Goal: Information Seeking & Learning: Learn about a topic

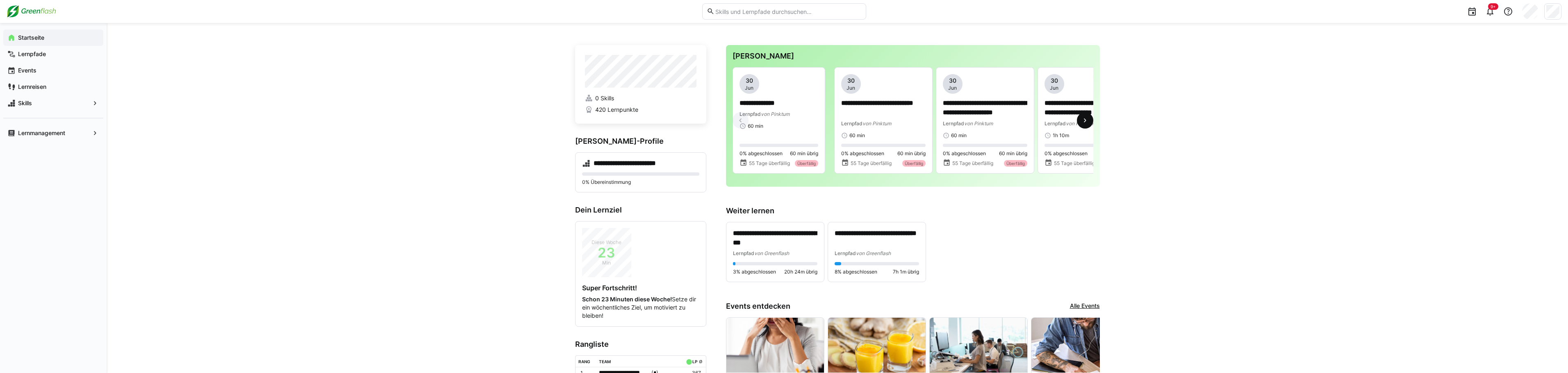
click at [1084, 117] on span at bounding box center [1085, 120] width 16 height 16
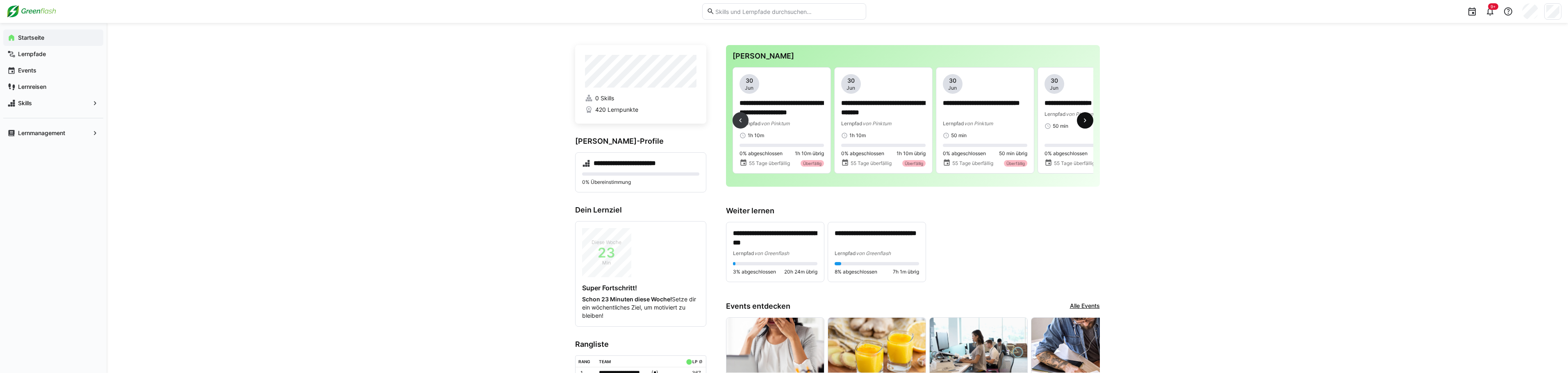
click at [1087, 117] on span at bounding box center [1085, 120] width 16 height 16
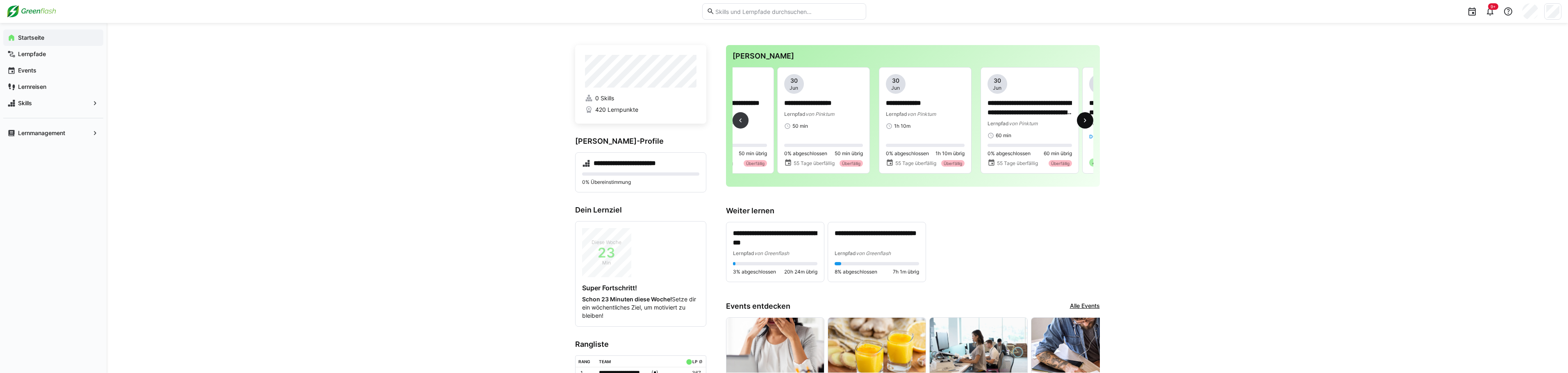
scroll to position [0, 610]
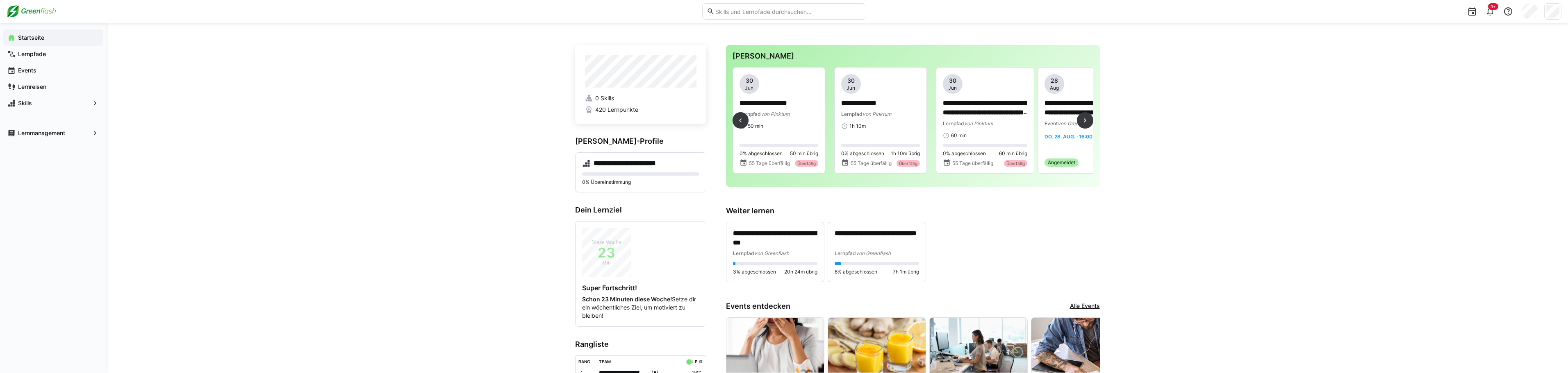
click at [1093, 115] on div at bounding box center [1085, 120] width 16 height 16
click at [1088, 117] on span at bounding box center [1085, 120] width 16 height 16
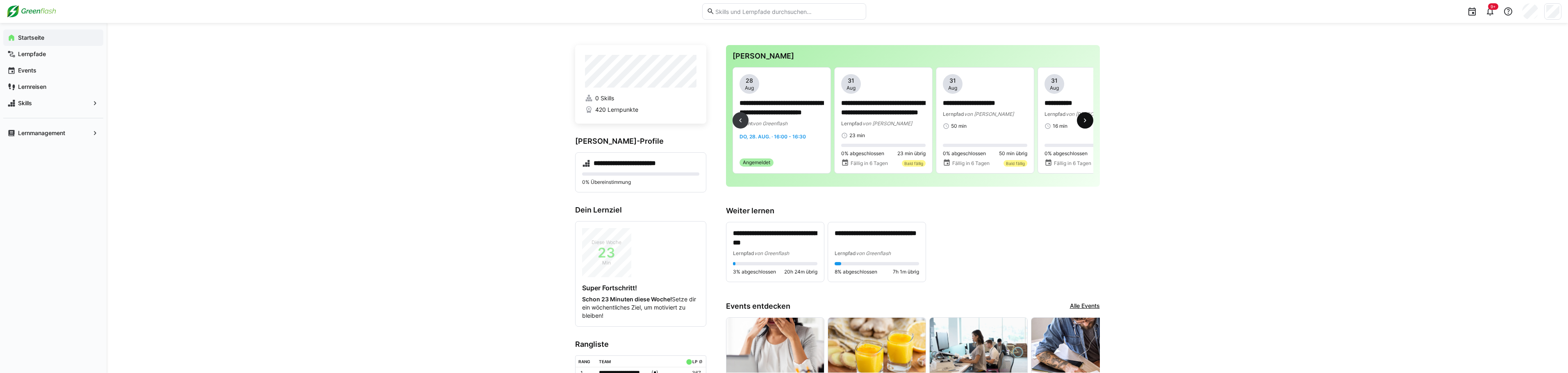
click at [1088, 117] on span at bounding box center [1085, 120] width 16 height 16
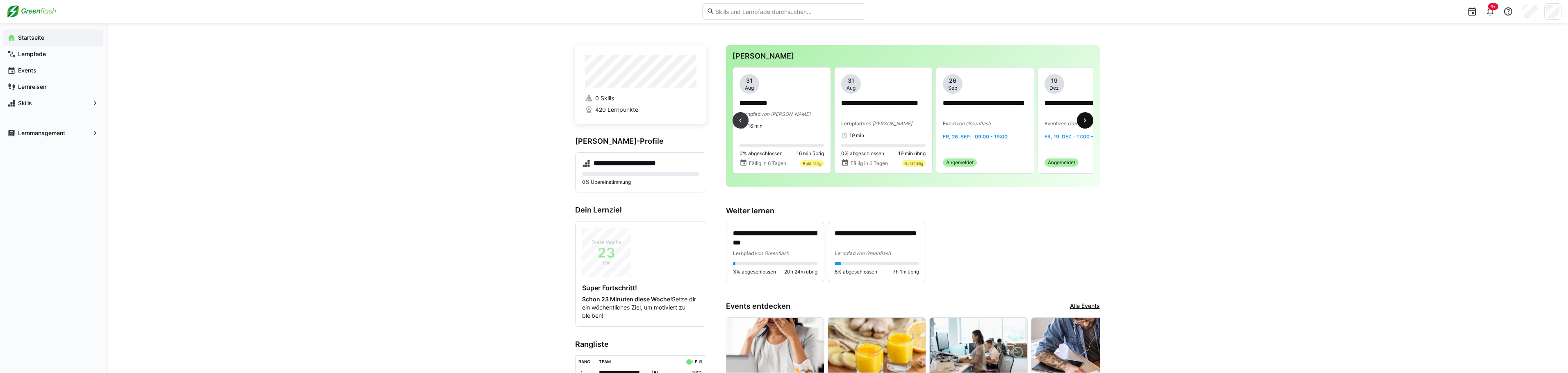
click at [1088, 117] on span at bounding box center [1085, 120] width 16 height 16
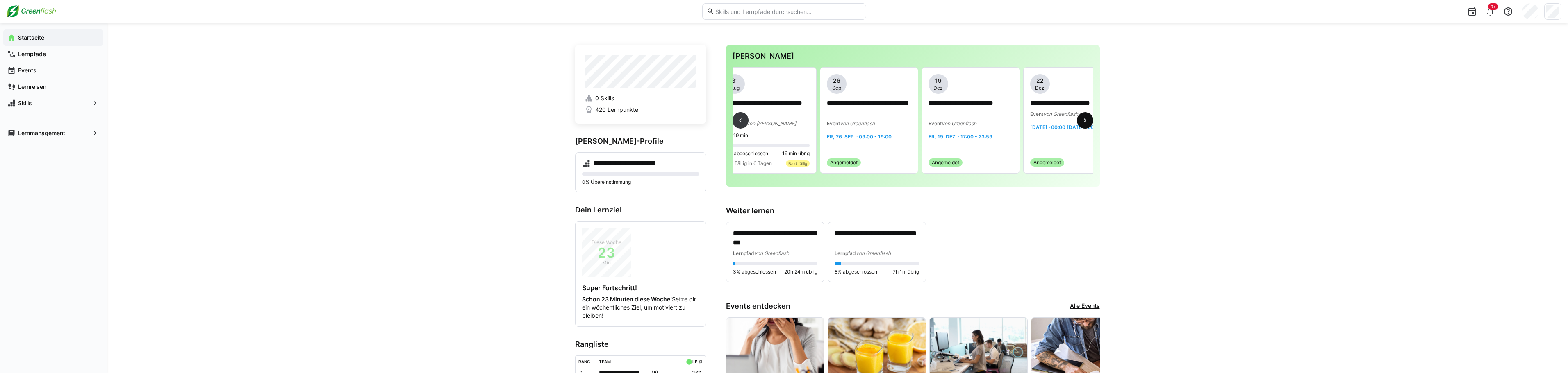
scroll to position [0, 1365]
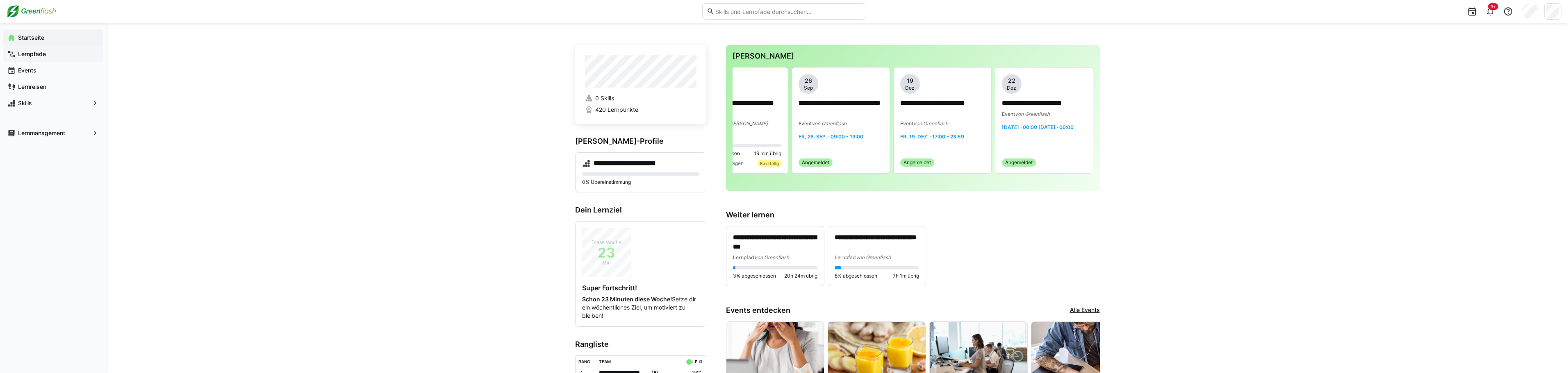
click at [20, 65] on div "Events" at bounding box center [53, 70] width 100 height 16
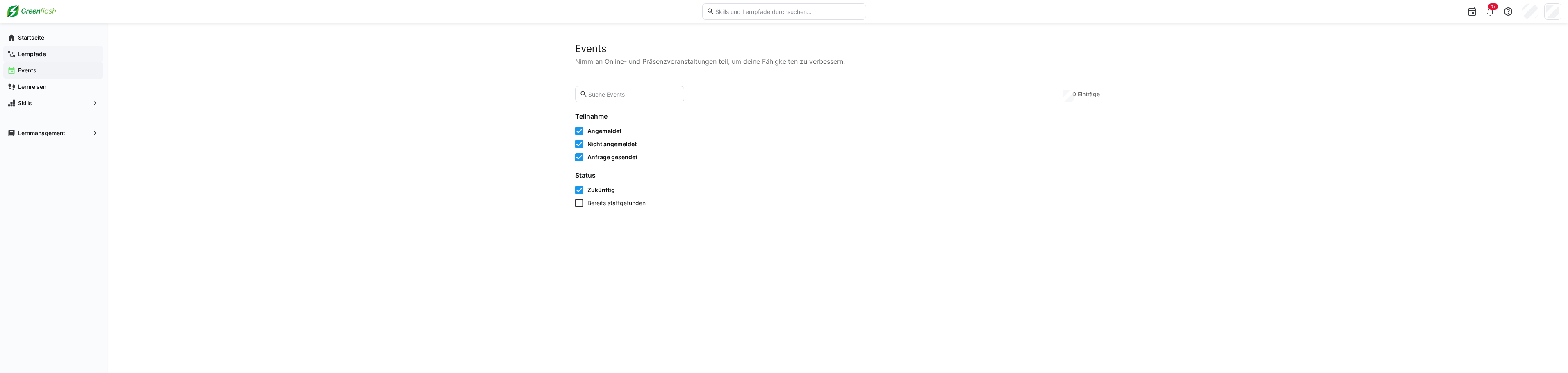
click at [28, 59] on div "Lernpfade" at bounding box center [53, 54] width 100 height 16
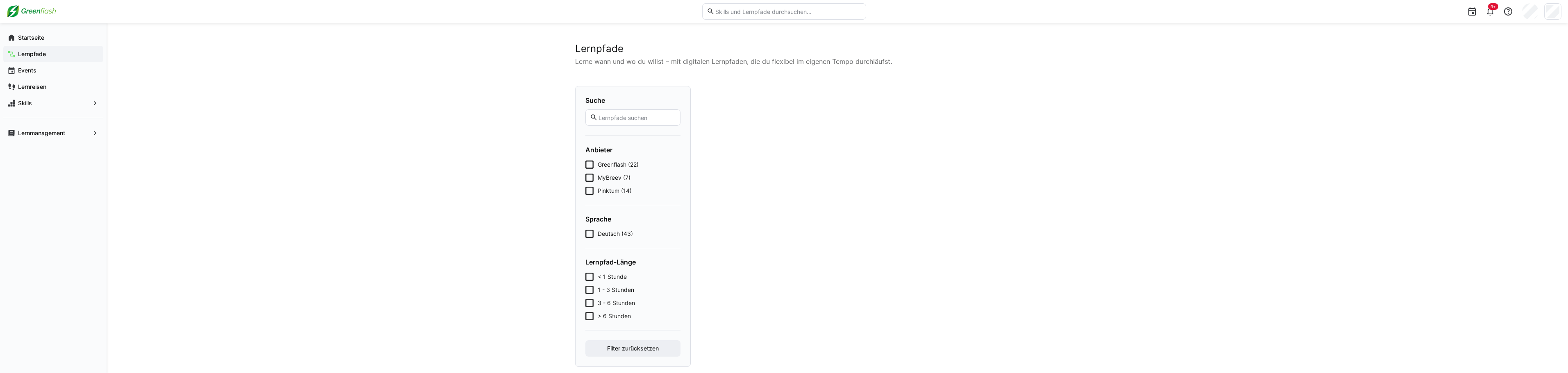
click at [0, 0] on app-navigation-label "Lernpfade" at bounding box center [0, 0] width 0 height 0
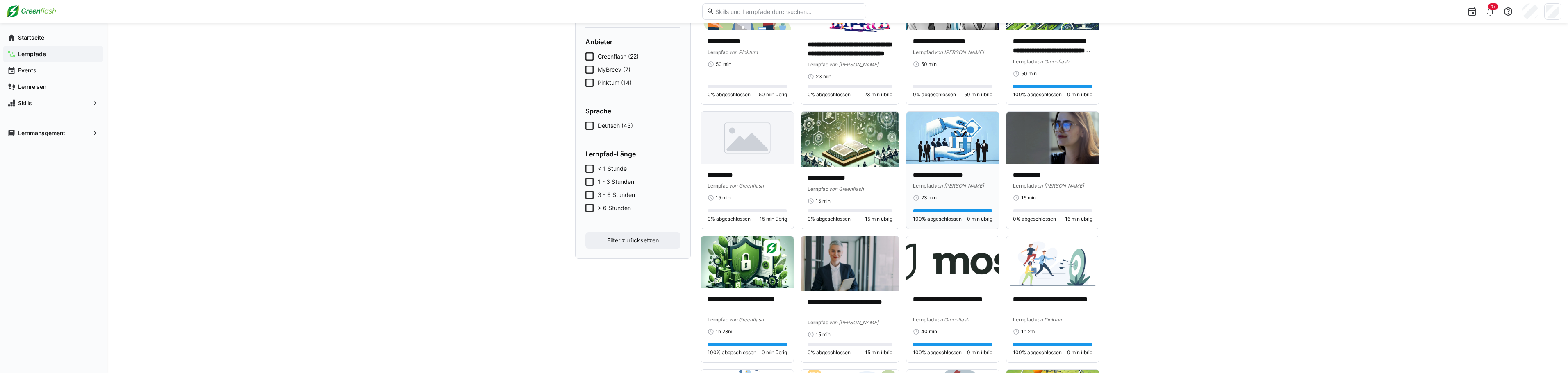
scroll to position [123, 0]
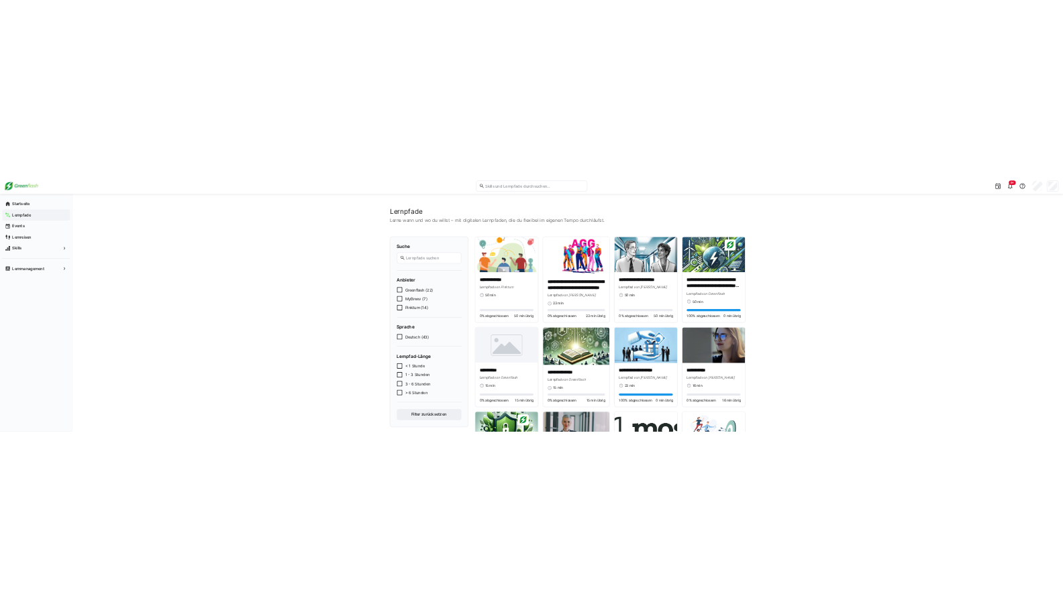
scroll to position [0, 0]
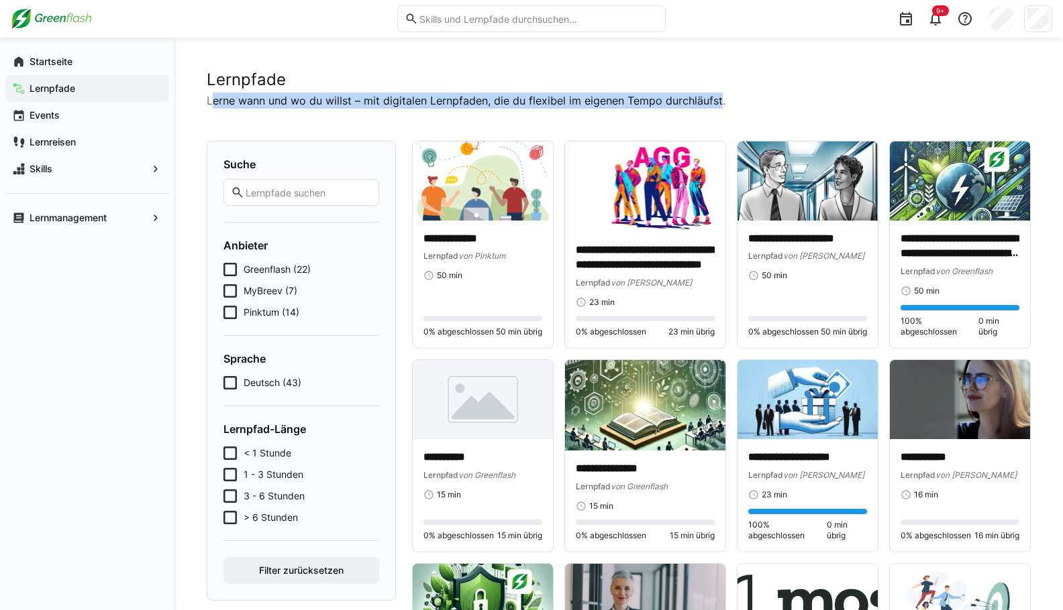
drag, startPoint x: 212, startPoint y: 97, endPoint x: 716, endPoint y: 109, distance: 504.6
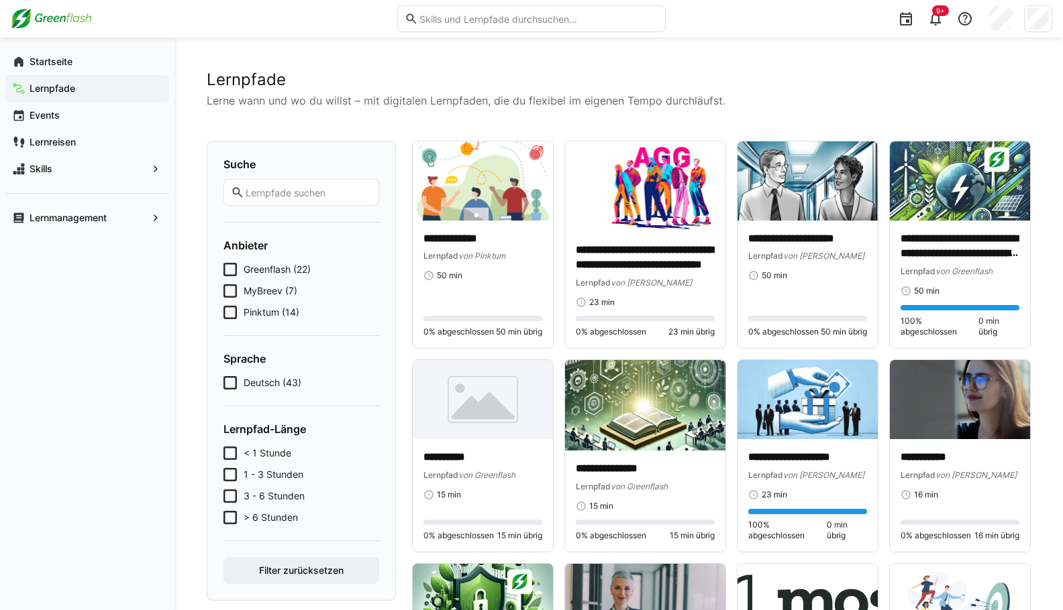
click at [810, 95] on p "Lerne wann und wo du willst – mit digitalen Lernpfaden, die du flexibel im eige…" at bounding box center [619, 101] width 824 height 16
click at [0, 0] on app-navigation-label "Startseite" at bounding box center [0, 0] width 0 height 0
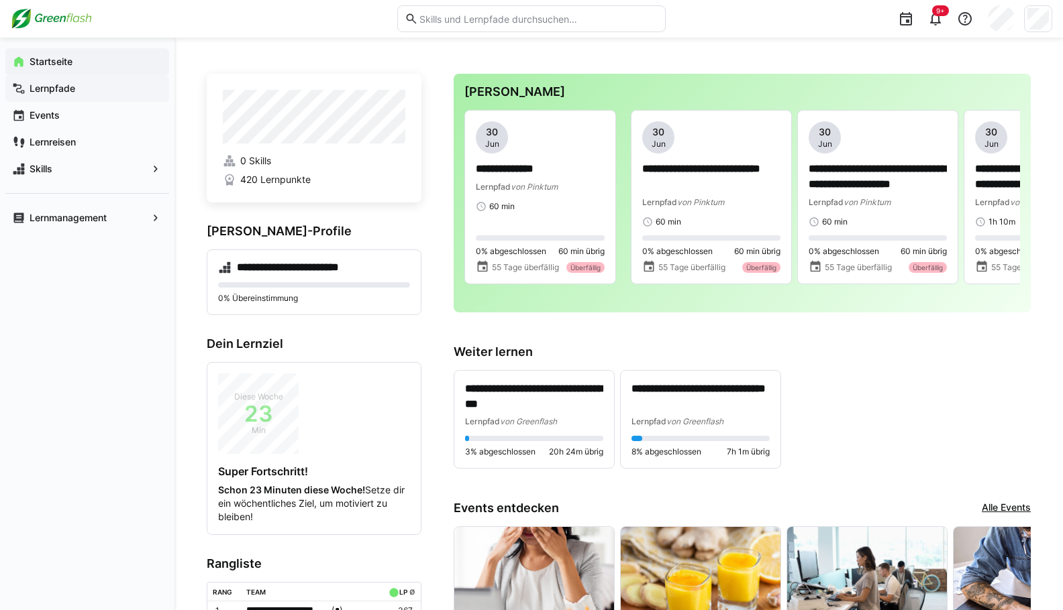
click at [0, 0] on app-navigation-label "Lernpfade" at bounding box center [0, 0] width 0 height 0
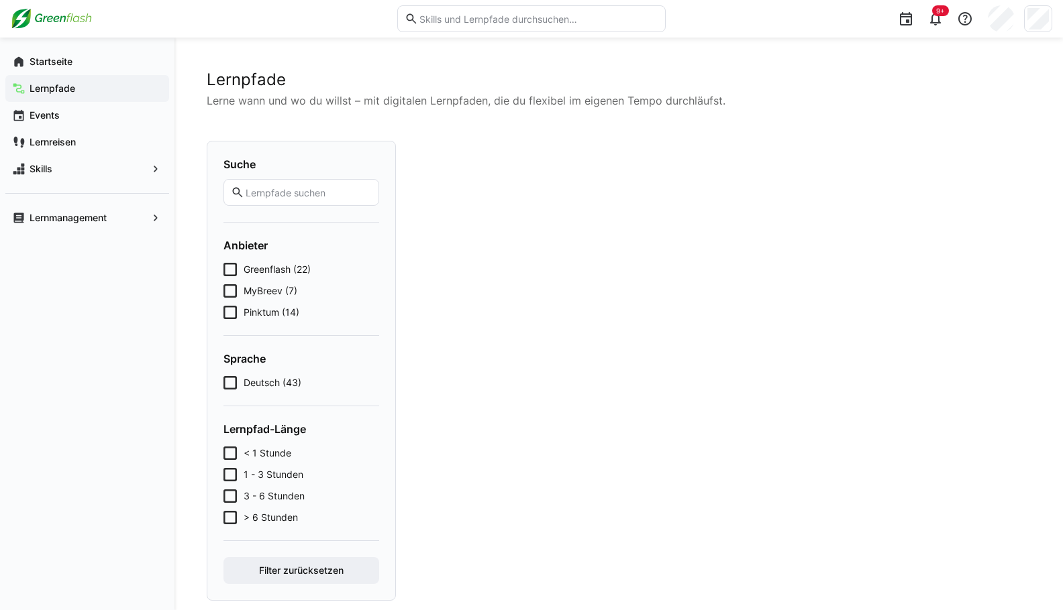
click at [0, 0] on app-navigation-label "Startseite" at bounding box center [0, 0] width 0 height 0
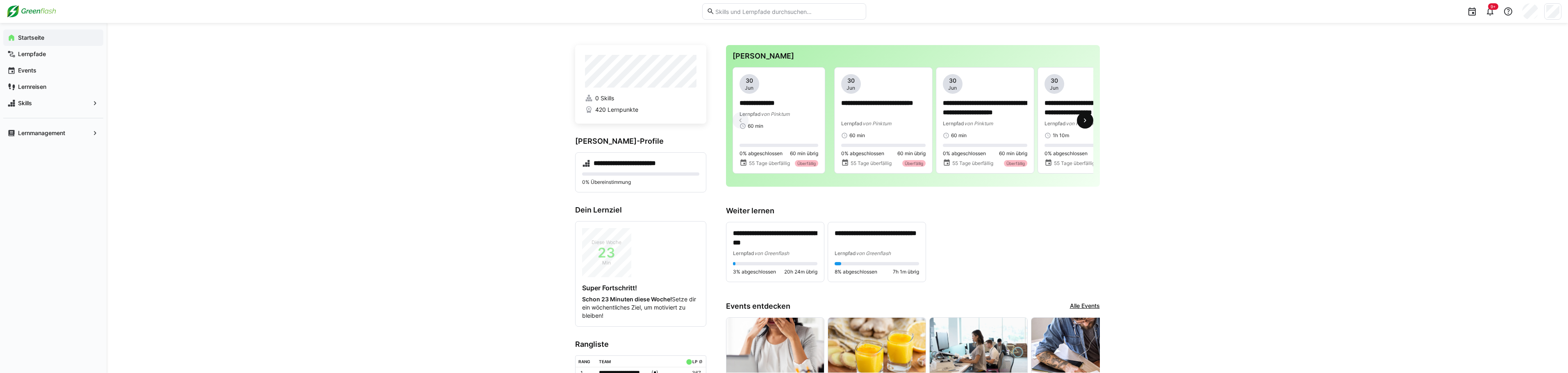
click at [1088, 121] on eds-icon at bounding box center [1085, 120] width 8 height 8
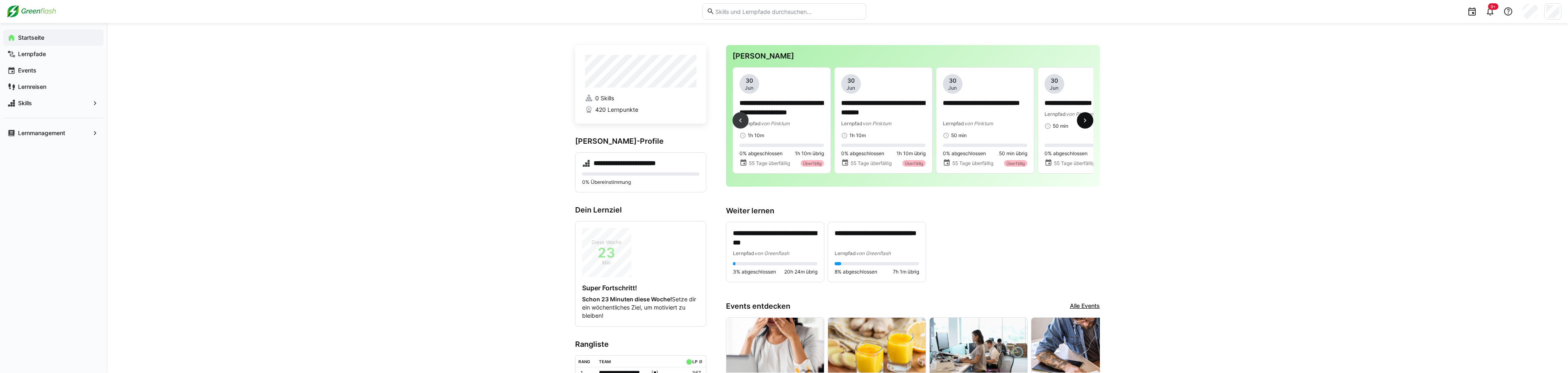
click at [1088, 121] on eds-icon at bounding box center [1085, 120] width 8 height 8
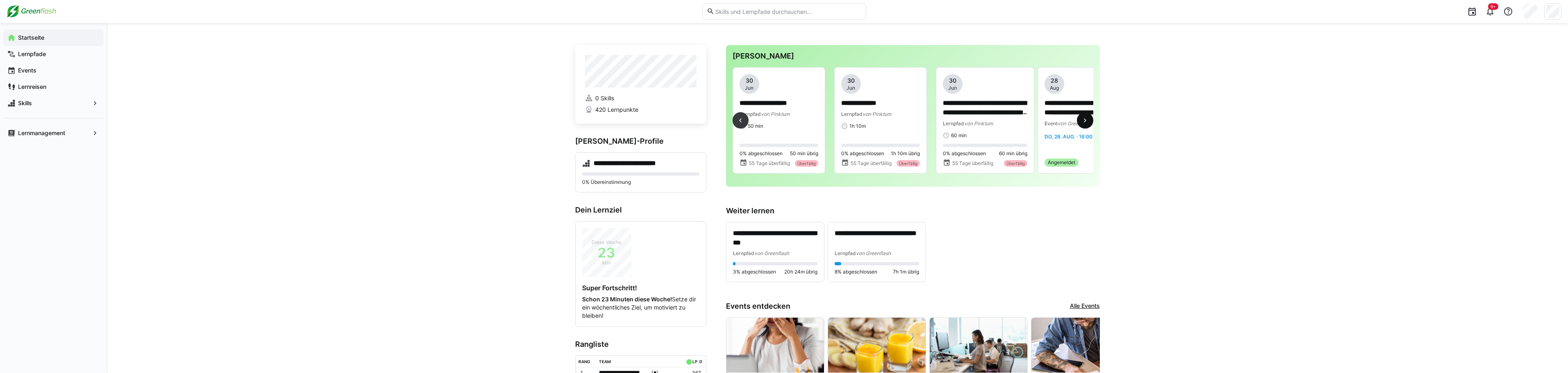
click at [1088, 123] on eds-icon at bounding box center [1085, 120] width 8 height 8
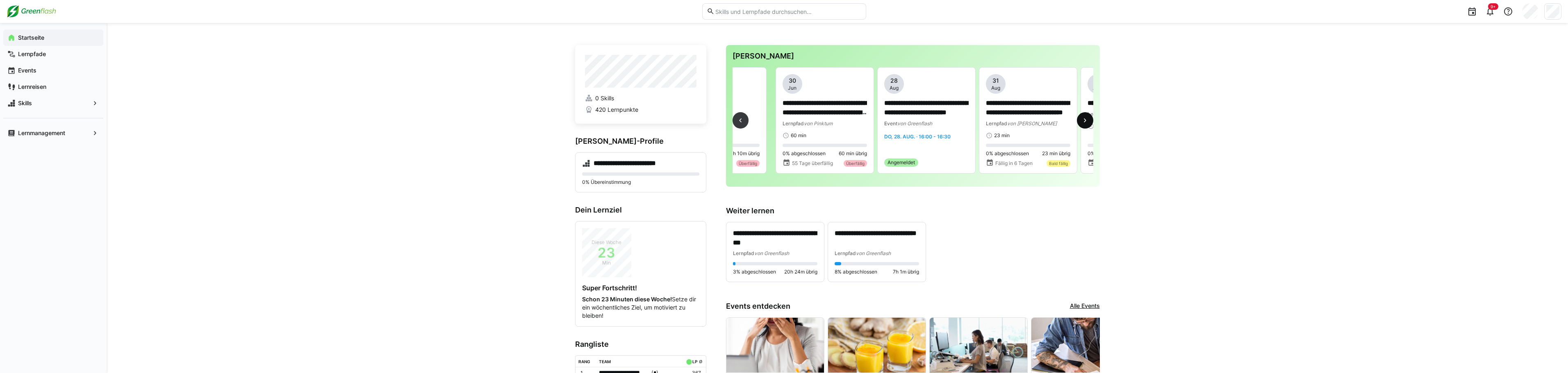
scroll to position [0, 915]
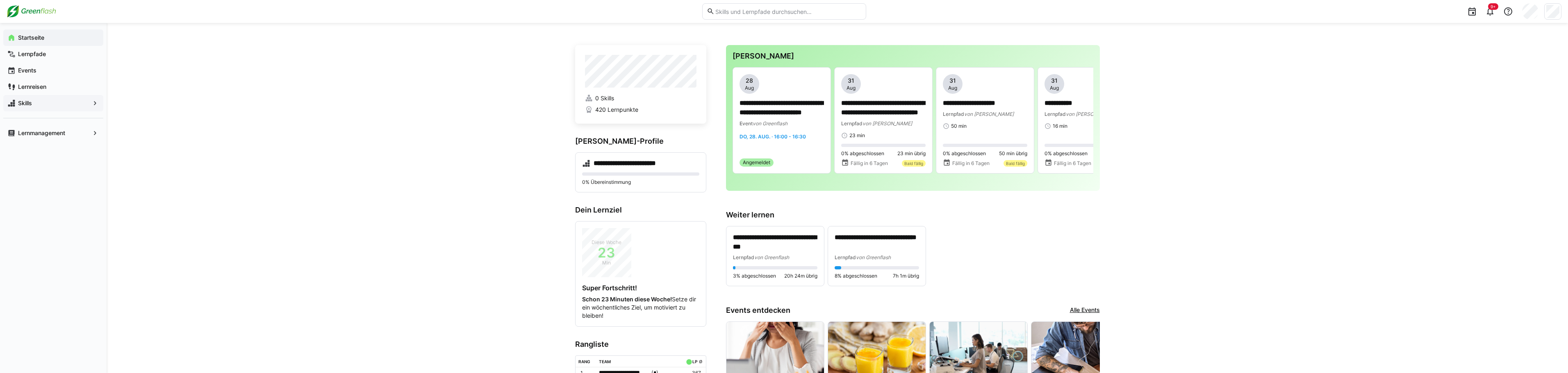
click at [0, 0] on app-navigation-label "Skills" at bounding box center [0, 0] width 0 height 0
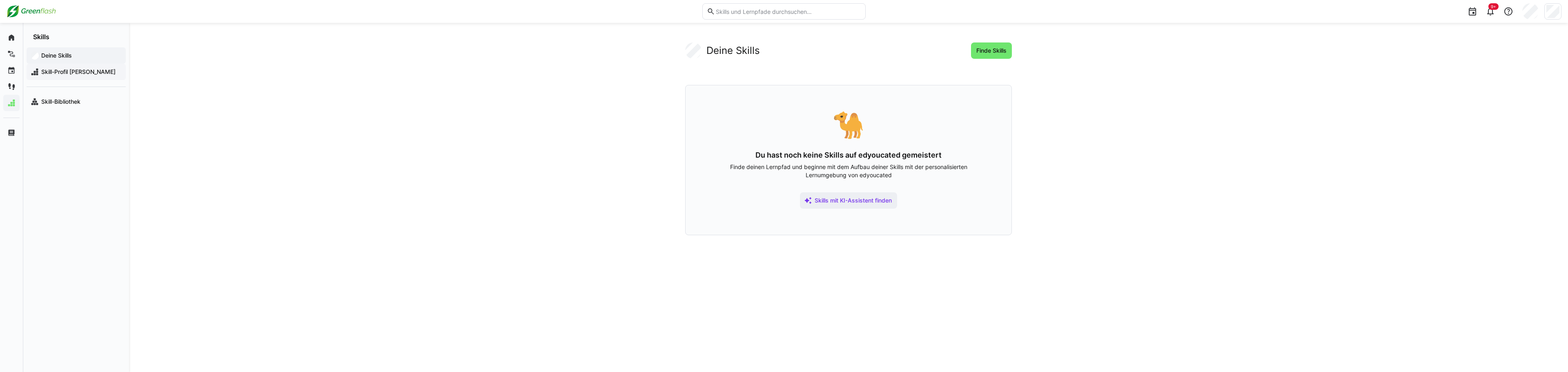
click at [60, 72] on span "Skill-Profil [PERSON_NAME]" at bounding box center [81, 71] width 82 height 8
click at [82, 103] on span "Skill-Bibliothek" at bounding box center [81, 101] width 82 height 8
click at [12, 36] on eds-icon at bounding box center [11, 37] width 8 height 8
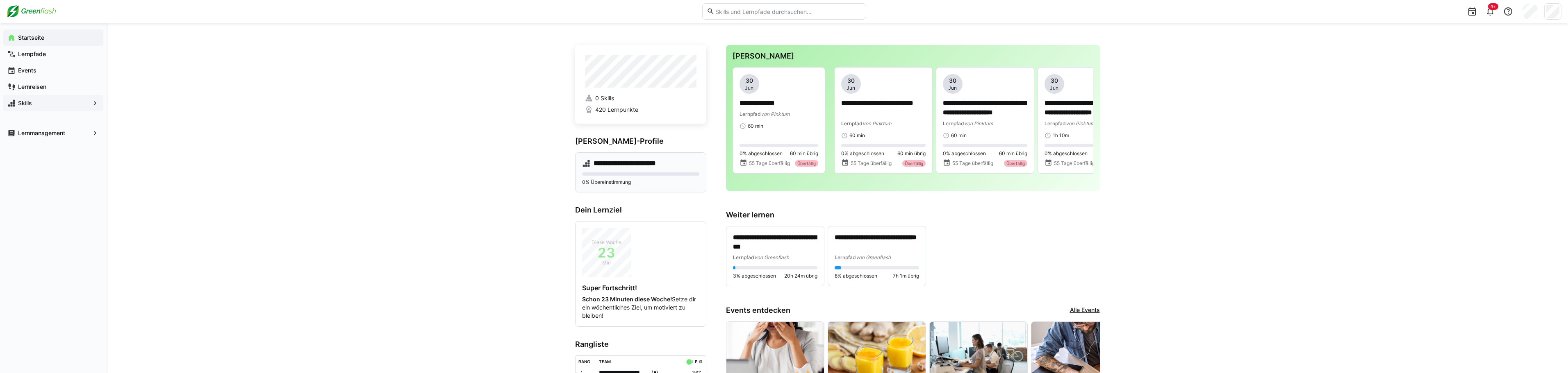
click at [634, 165] on h4 "**********" at bounding box center [629, 163] width 71 height 8
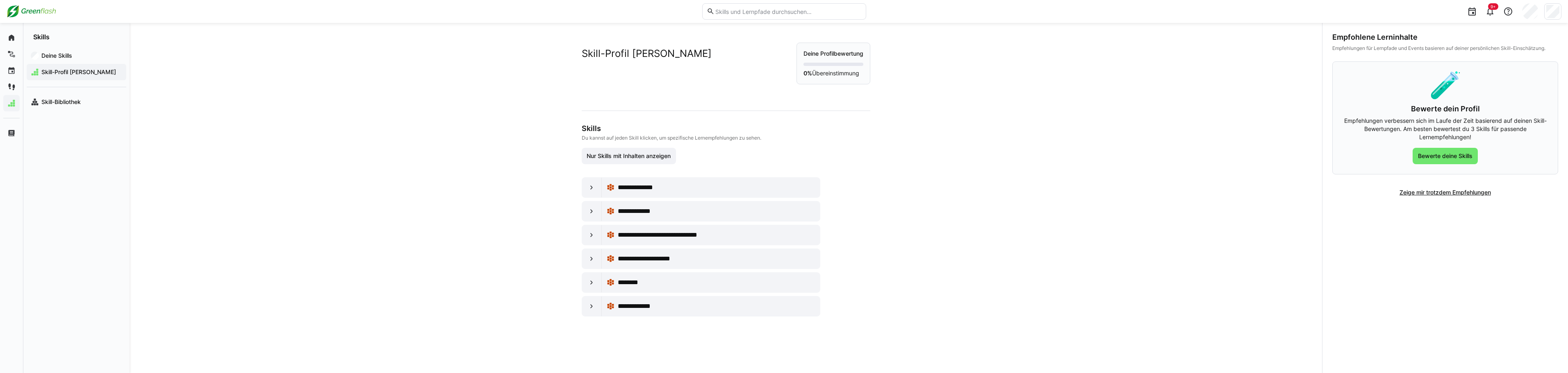
click at [641, 165] on app-skills-tree-wrapper "**********" at bounding box center [725, 220] width 287 height 192
click at [595, 187] on div at bounding box center [592, 187] width 20 height 20
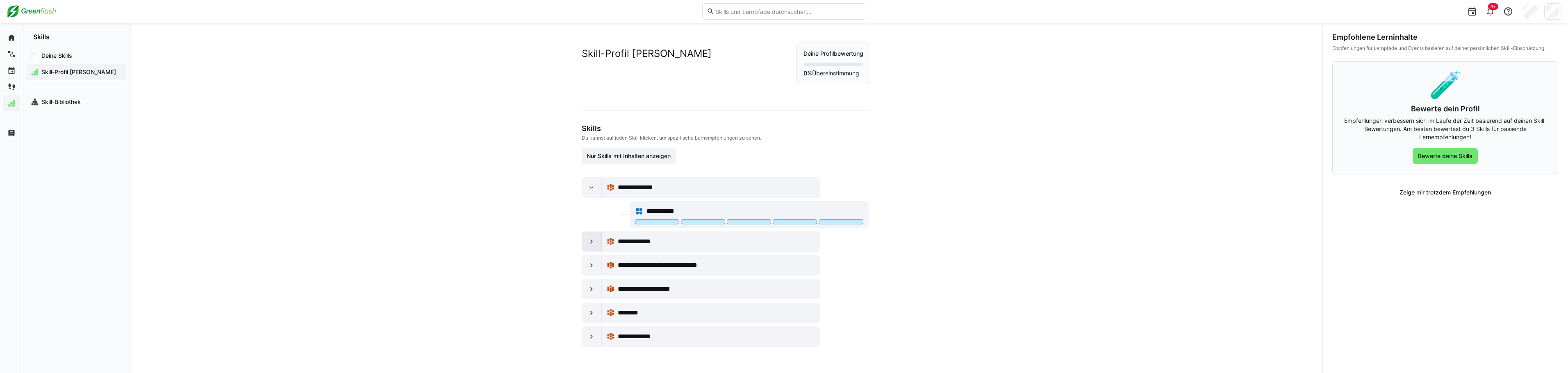
click at [588, 242] on eds-icon at bounding box center [591, 241] width 8 height 8
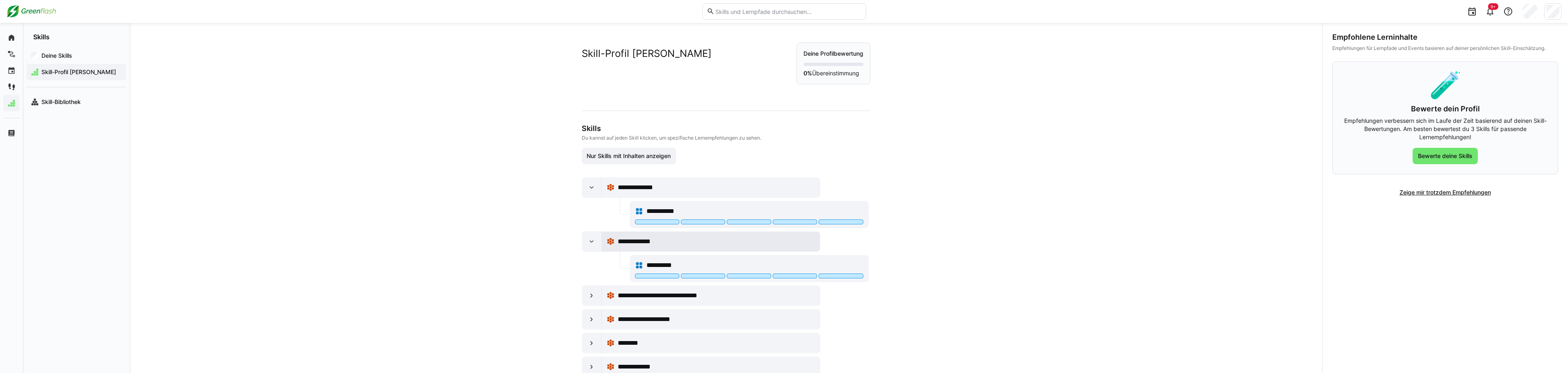
click at [640, 240] on span "**********" at bounding box center [640, 242] width 44 height 10
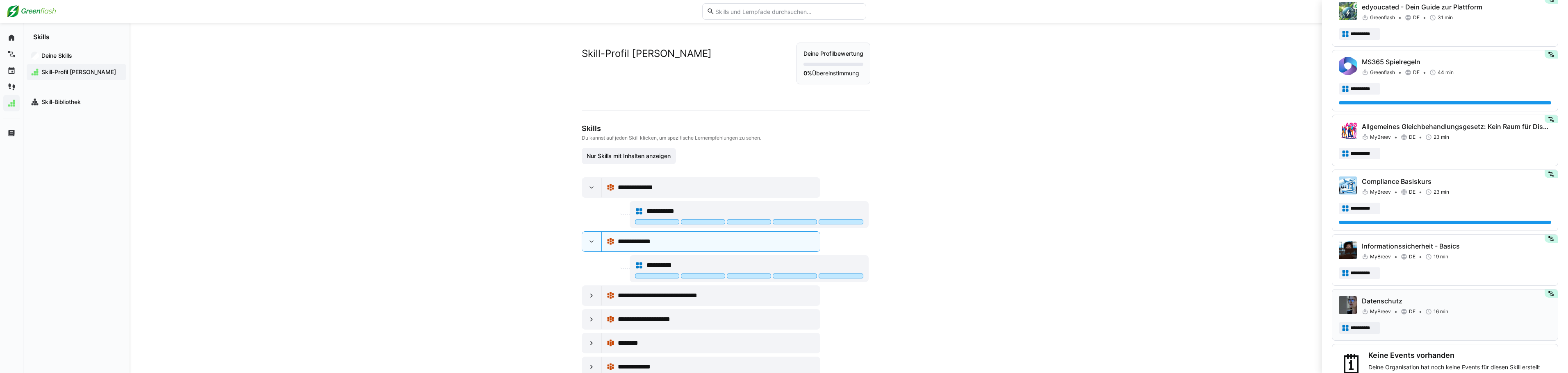
scroll to position [533, 0]
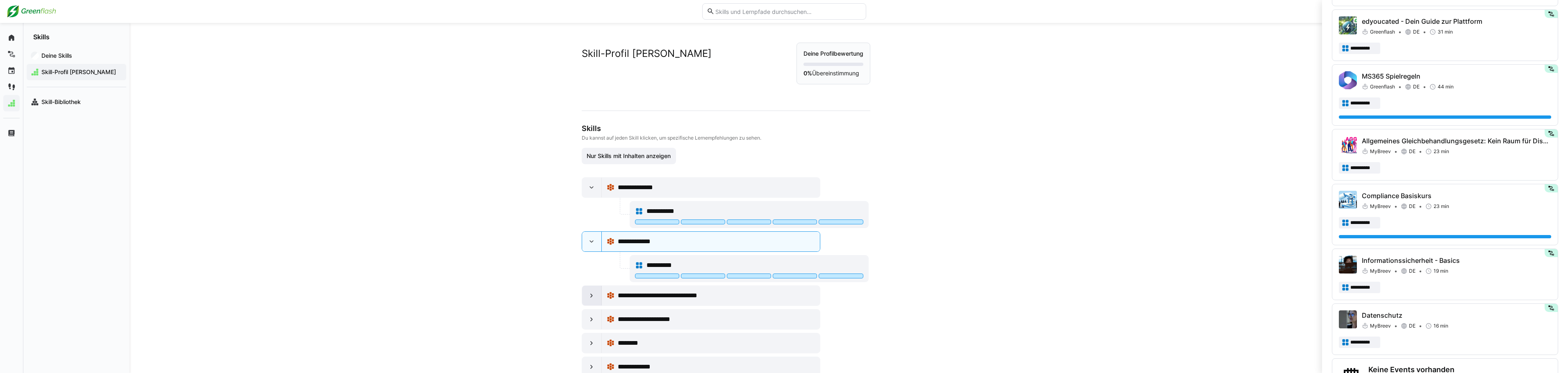
click at [589, 296] on eds-icon at bounding box center [591, 295] width 8 height 8
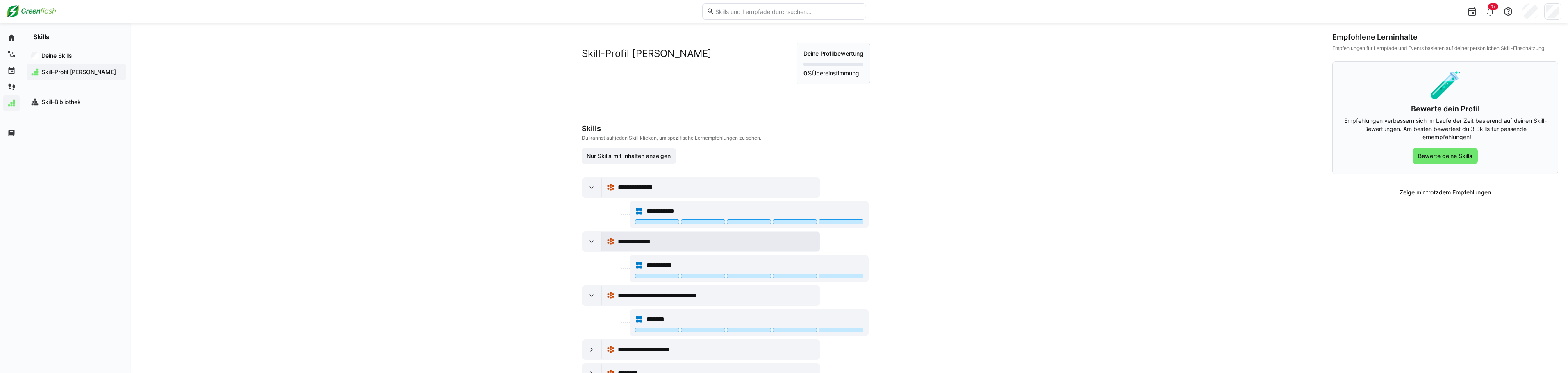
click at [641, 244] on span "**********" at bounding box center [640, 242] width 44 height 10
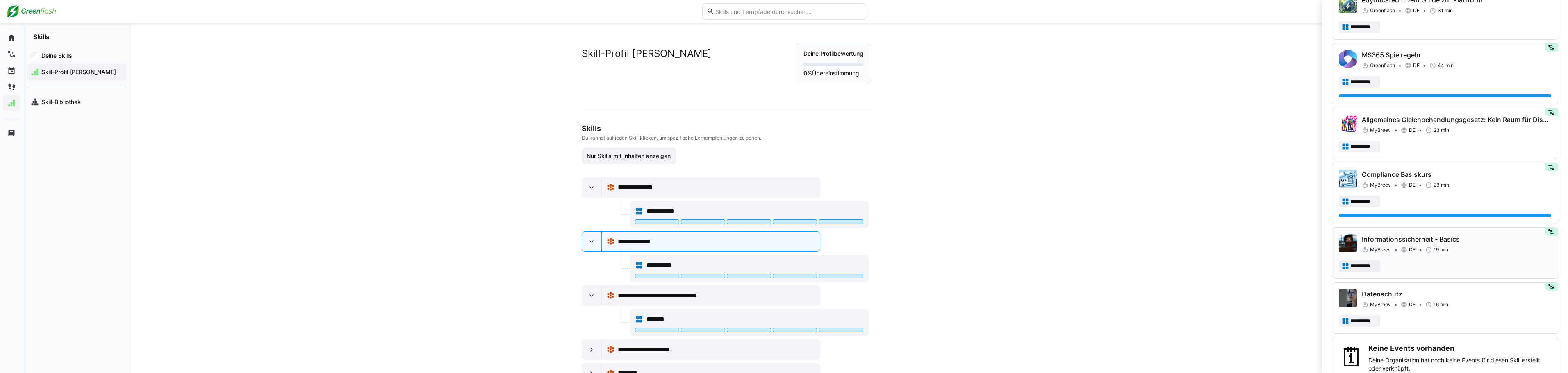
scroll to position [573, 0]
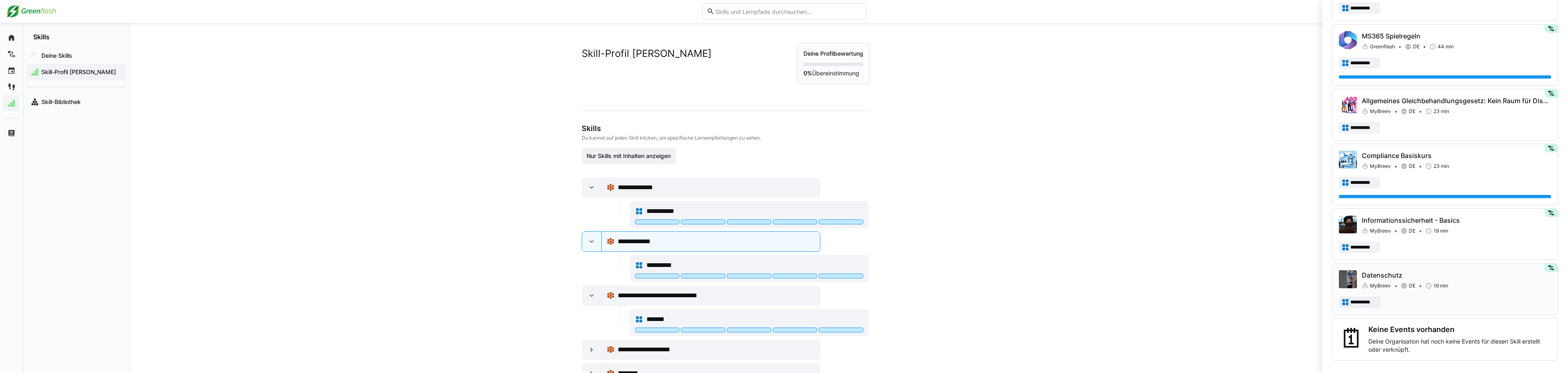
click at [1381, 272] on p "Datenschutz" at bounding box center [1457, 275] width 189 height 10
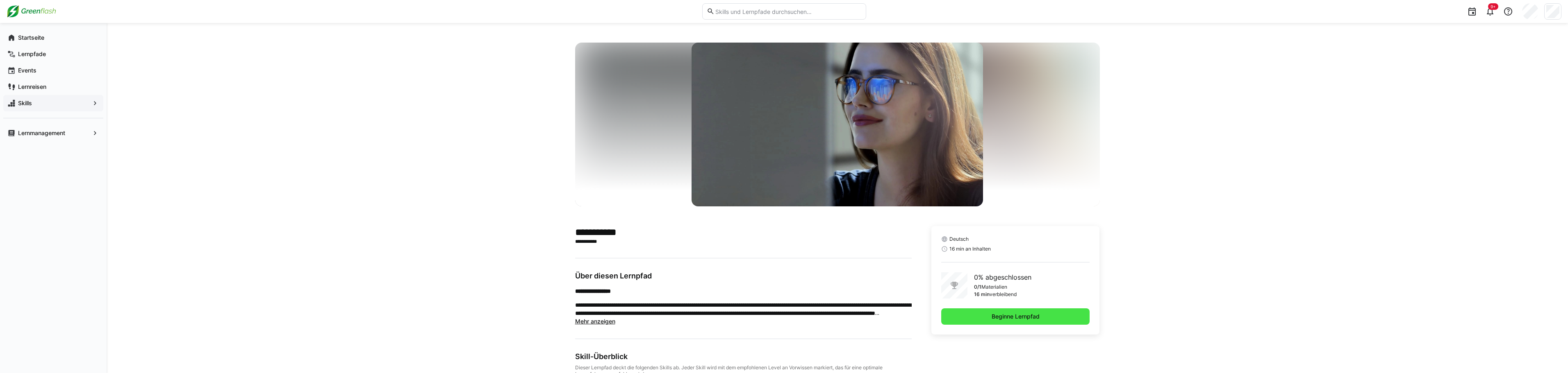
click at [993, 316] on span "Beginne Lernpfad" at bounding box center [1016, 316] width 51 height 8
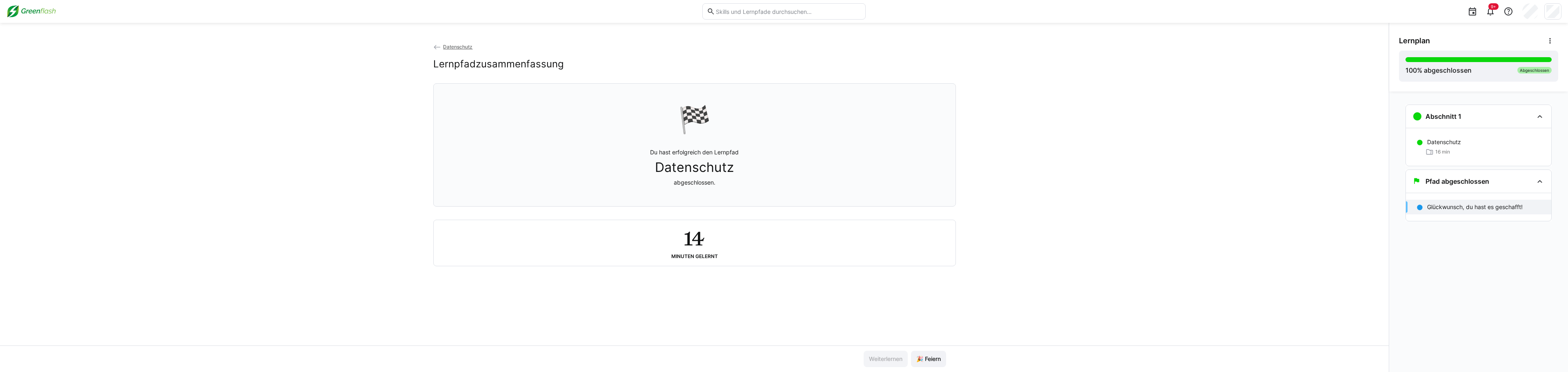
click at [769, 146] on div "🏁 Du hast erfolgreich den Lernpfad Datenschutz abgeschlossen." at bounding box center [695, 145] width 509 height 113
click at [699, 168] on span "Datenschutz" at bounding box center [694, 167] width 79 height 15
click at [932, 362] on span "🎉 Feiern" at bounding box center [928, 359] width 27 height 8
click at [447, 47] on span "Datenschutz" at bounding box center [458, 47] width 29 height 6
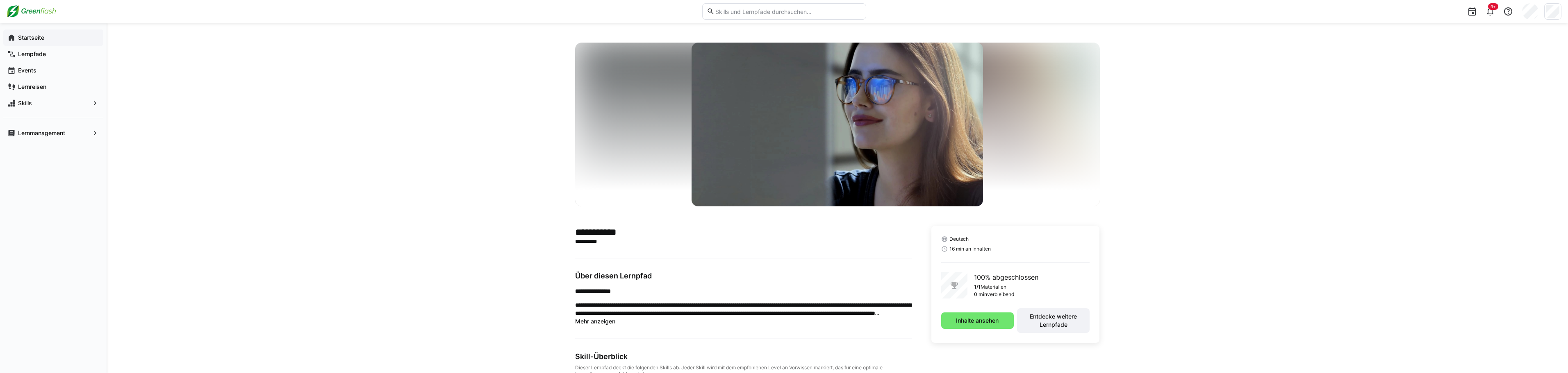
click at [28, 46] on div "Lernpfade" at bounding box center [53, 54] width 100 height 16
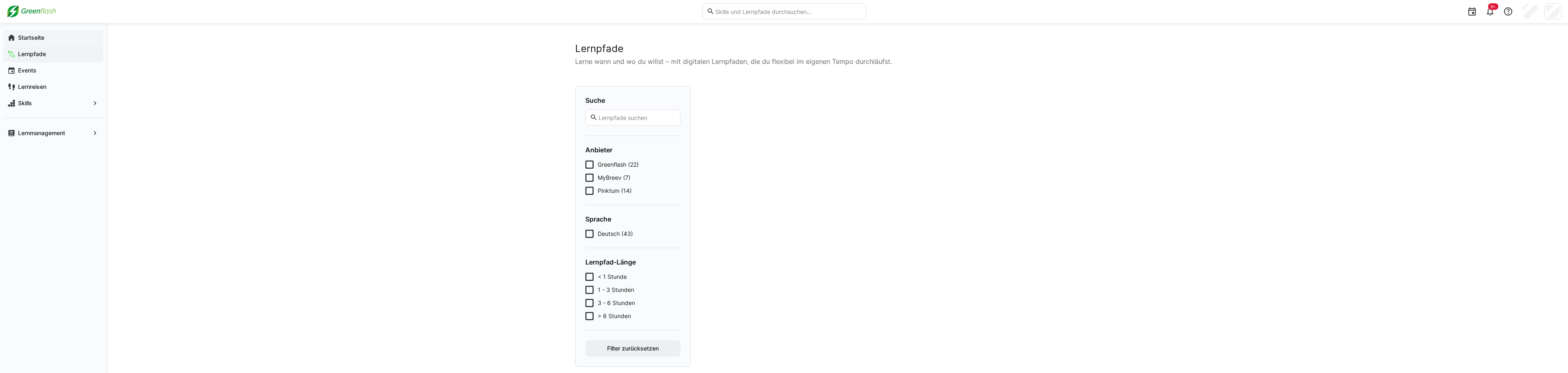
click at [0, 0] on app-navigation-label "Startseite" at bounding box center [0, 0] width 0 height 0
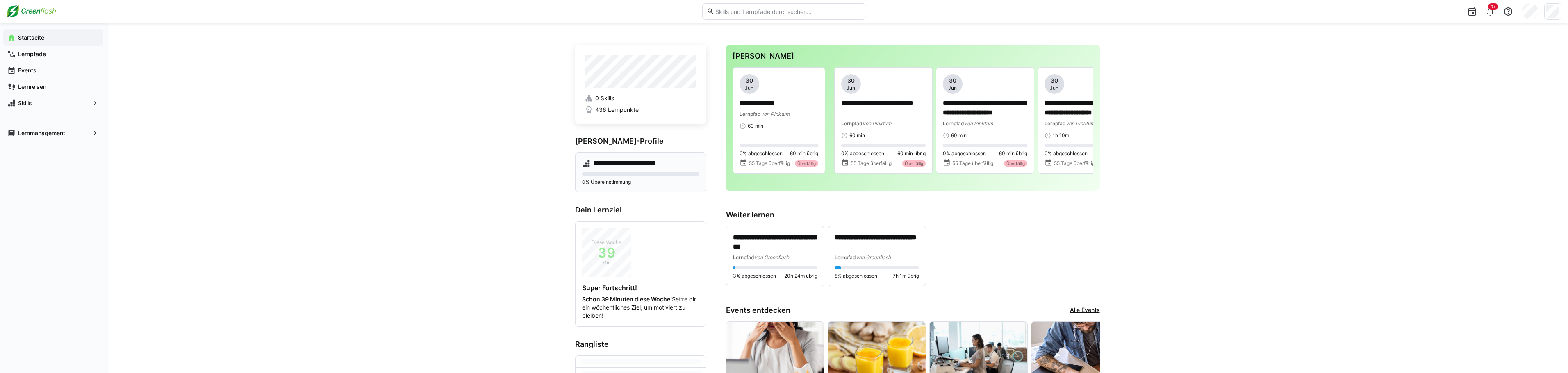
click at [653, 172] on eds-progress at bounding box center [641, 173] width 117 height 3
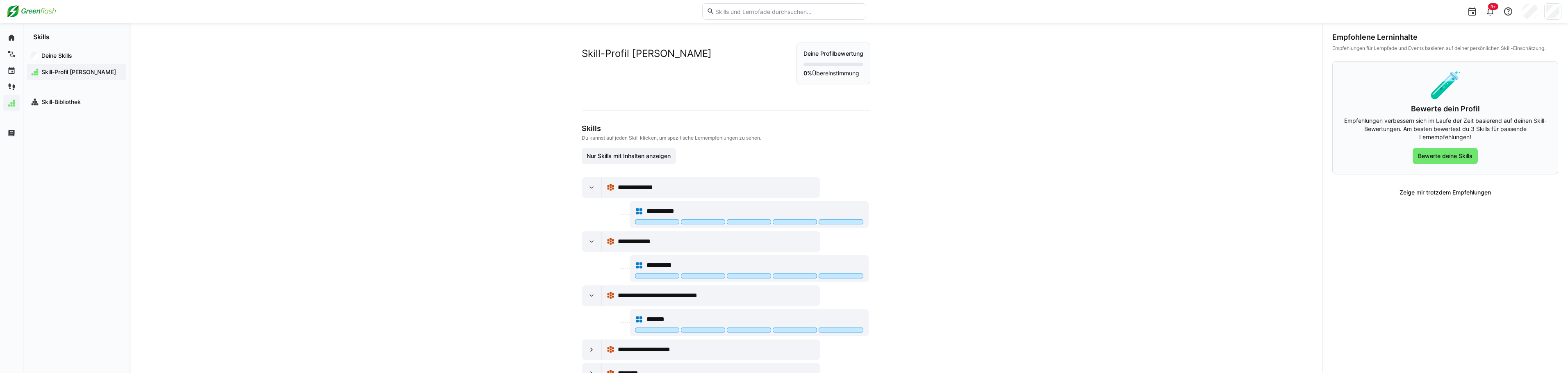
click at [675, 50] on h2 "Skill-Profil [PERSON_NAME]" at bounding box center [647, 54] width 130 height 12
click at [675, 270] on div "**********" at bounding box center [749, 265] width 229 height 16
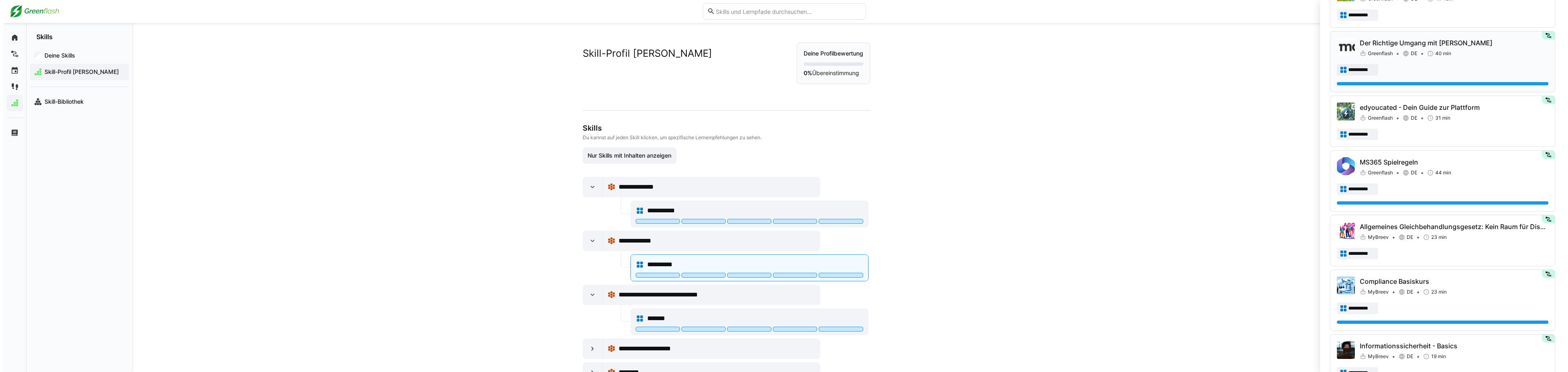
scroll to position [531, 0]
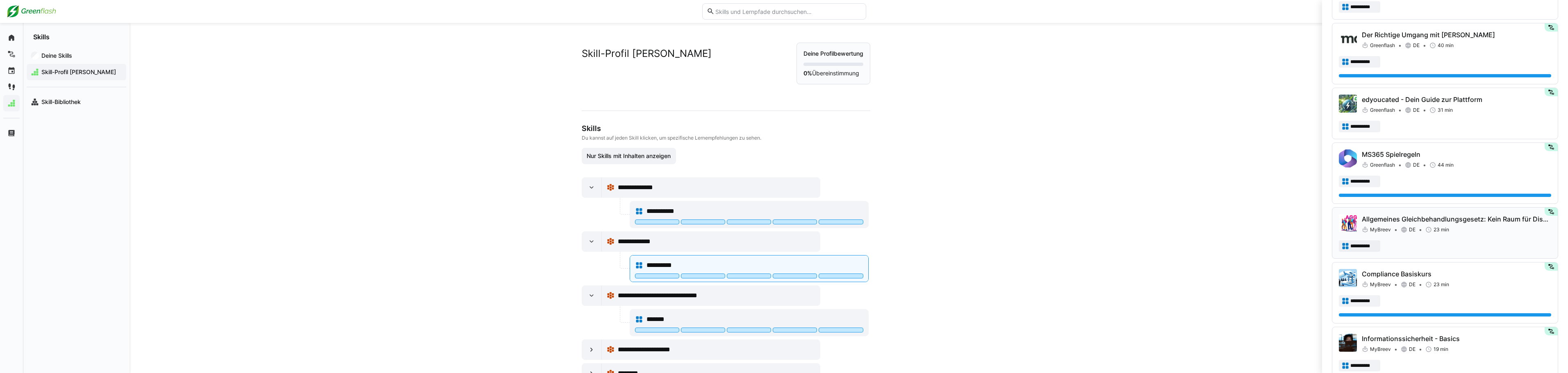
click at [1451, 217] on p "Allgemeines Gleichbehandlungsgesetz: Kein Raum für Diskriminierung" at bounding box center [1457, 219] width 189 height 10
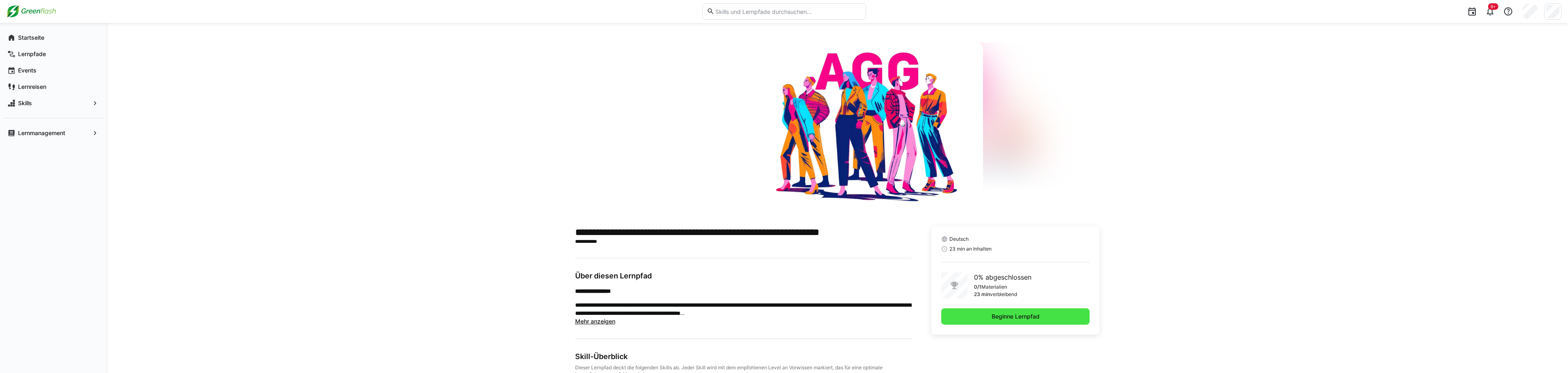
click at [986, 312] on span "Beginne Lernpfad" at bounding box center [1016, 316] width 149 height 16
